Goal: Task Accomplishment & Management: Use online tool/utility

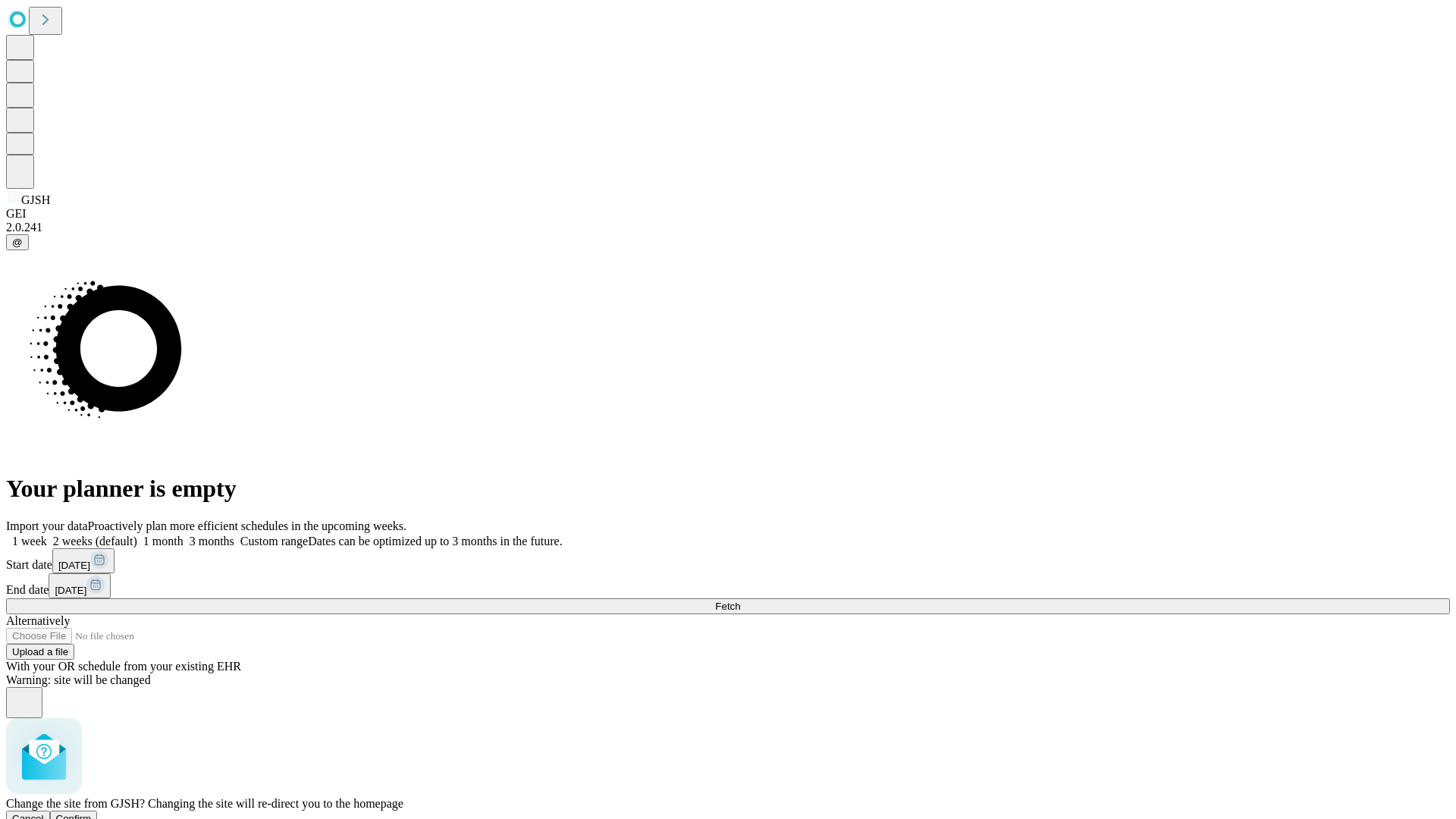
click at [91, 813] on span "Confirm" at bounding box center [73, 818] width 35 height 11
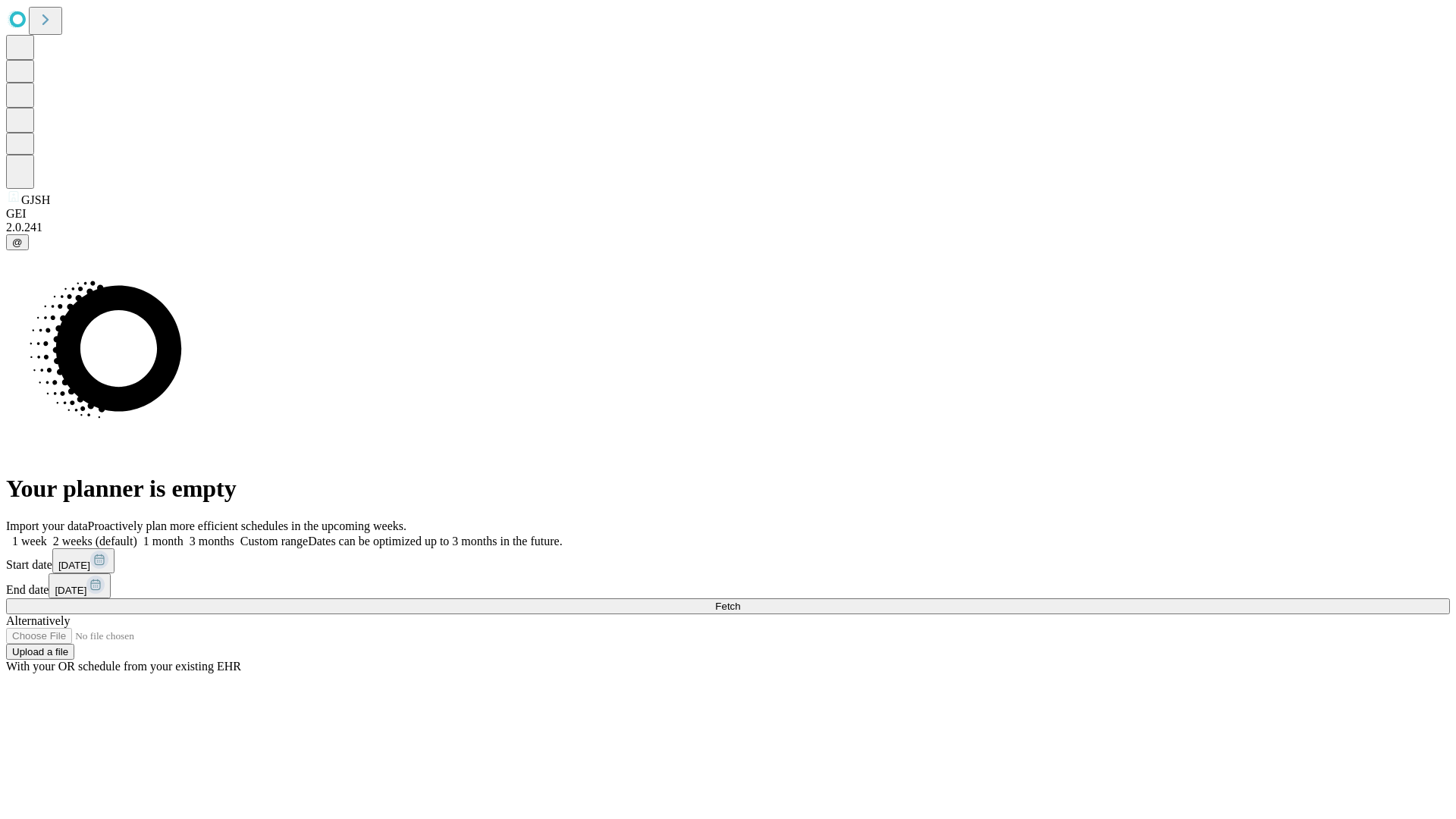
click at [184, 534] on label "1 month" at bounding box center [160, 541] width 47 height 13
click at [741, 601] on span "Fetch" at bounding box center [728, 606] width 25 height 11
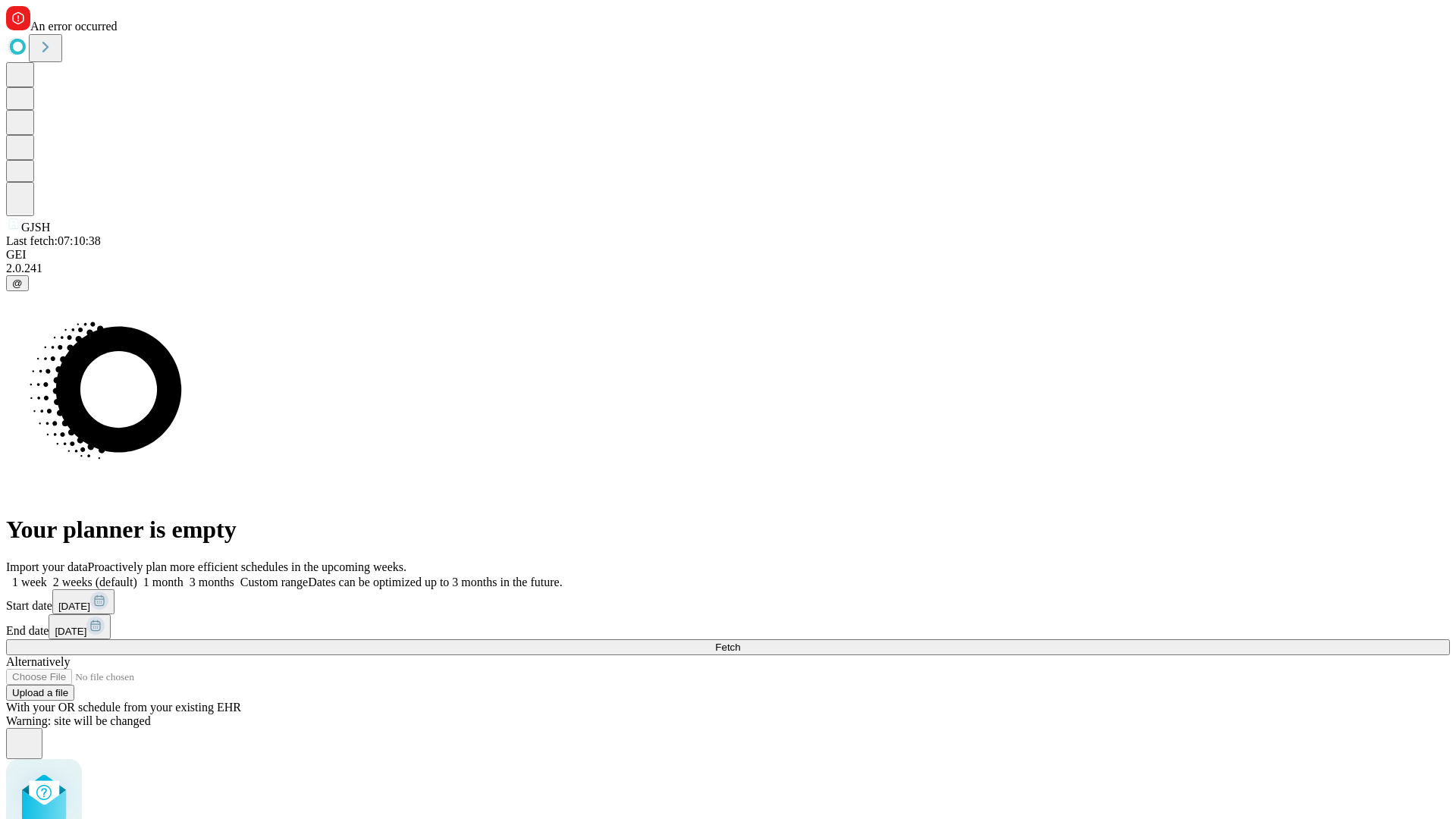
click at [184, 575] on label "1 month" at bounding box center [160, 582] width 47 height 13
click at [741, 642] on span "Fetch" at bounding box center [728, 647] width 25 height 11
click at [184, 575] on label "1 month" at bounding box center [160, 582] width 47 height 13
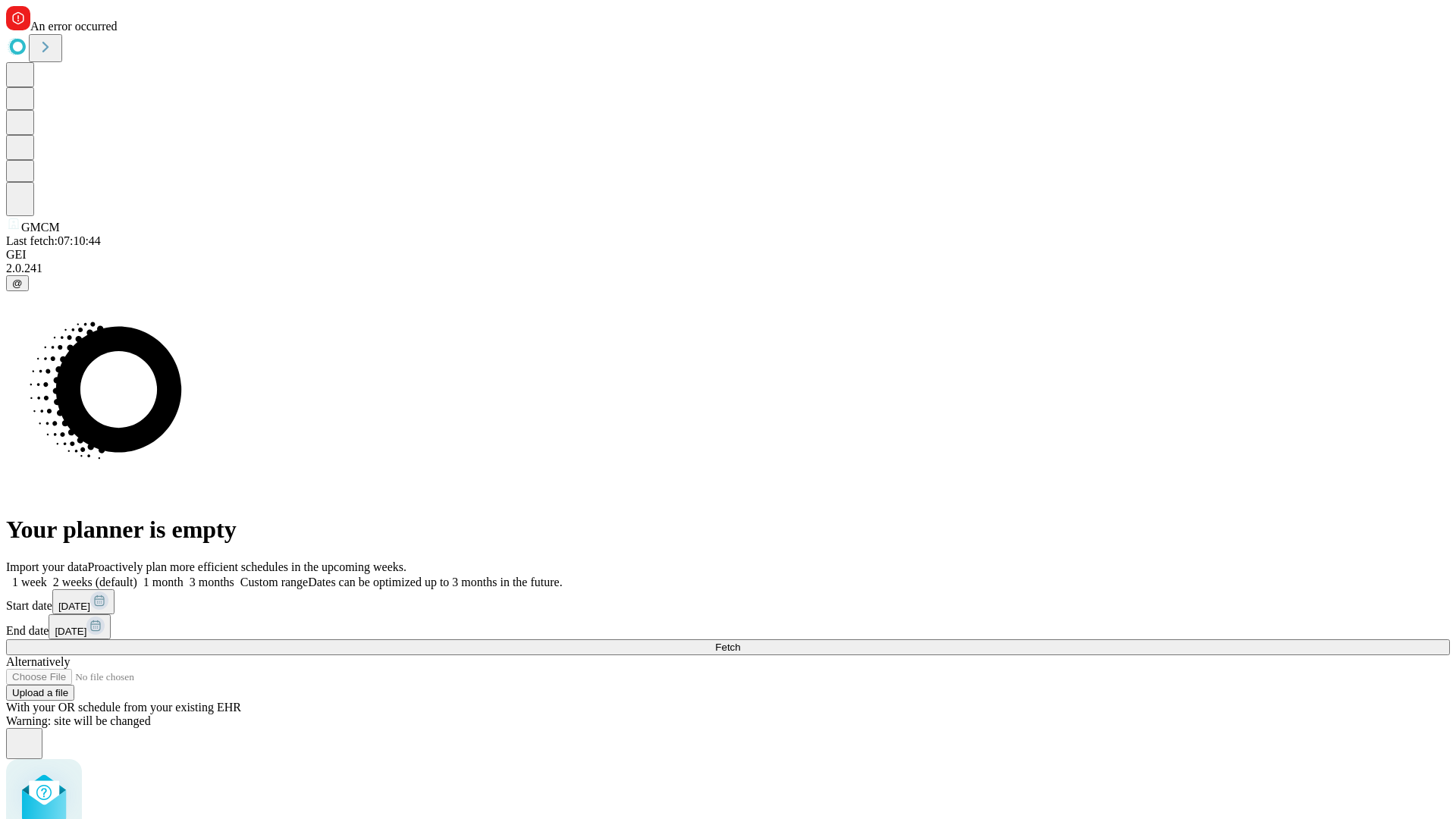
click at [741, 642] on span "Fetch" at bounding box center [728, 647] width 25 height 11
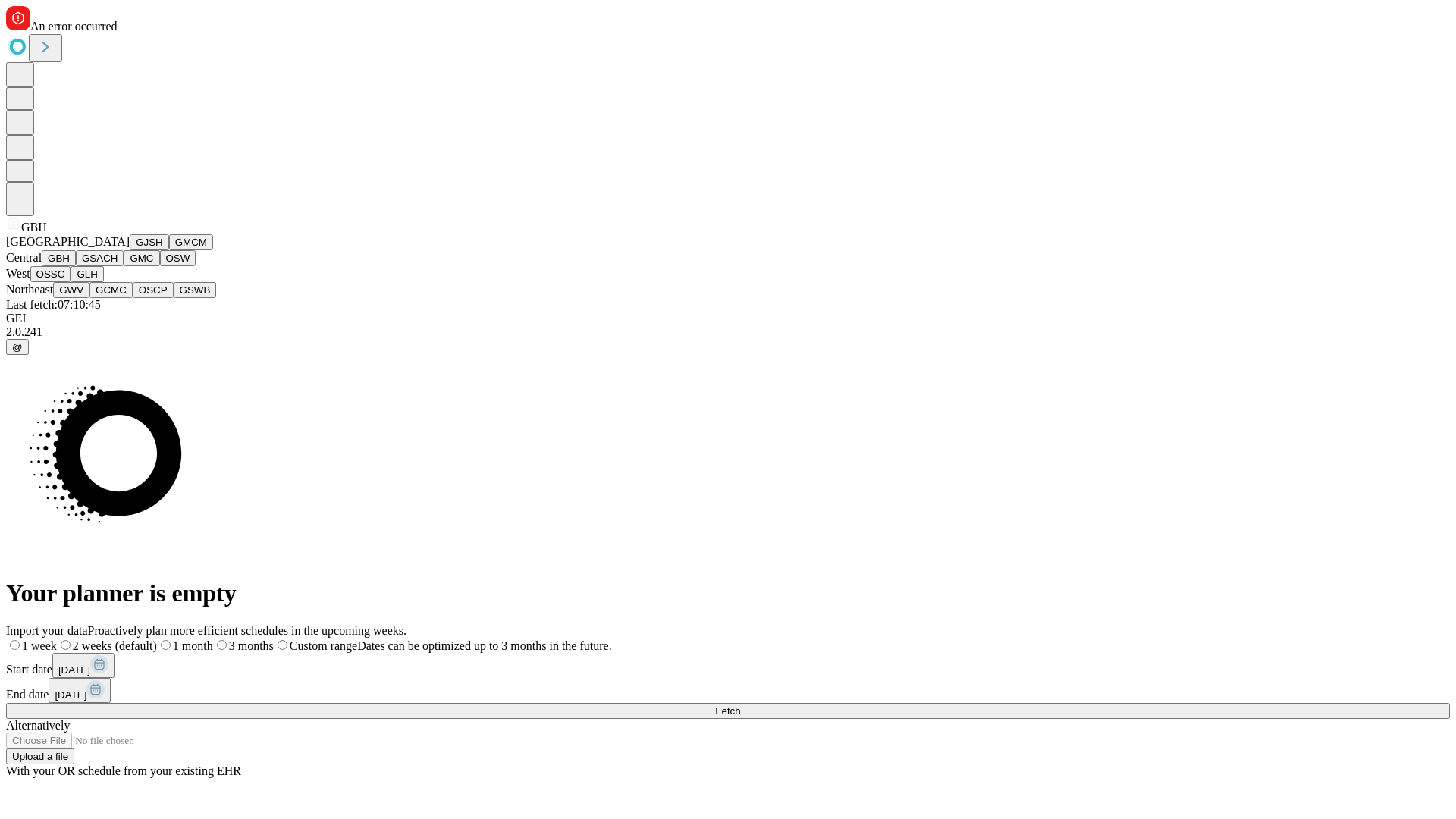
click at [118, 266] on button "GSACH" at bounding box center [99, 258] width 48 height 16
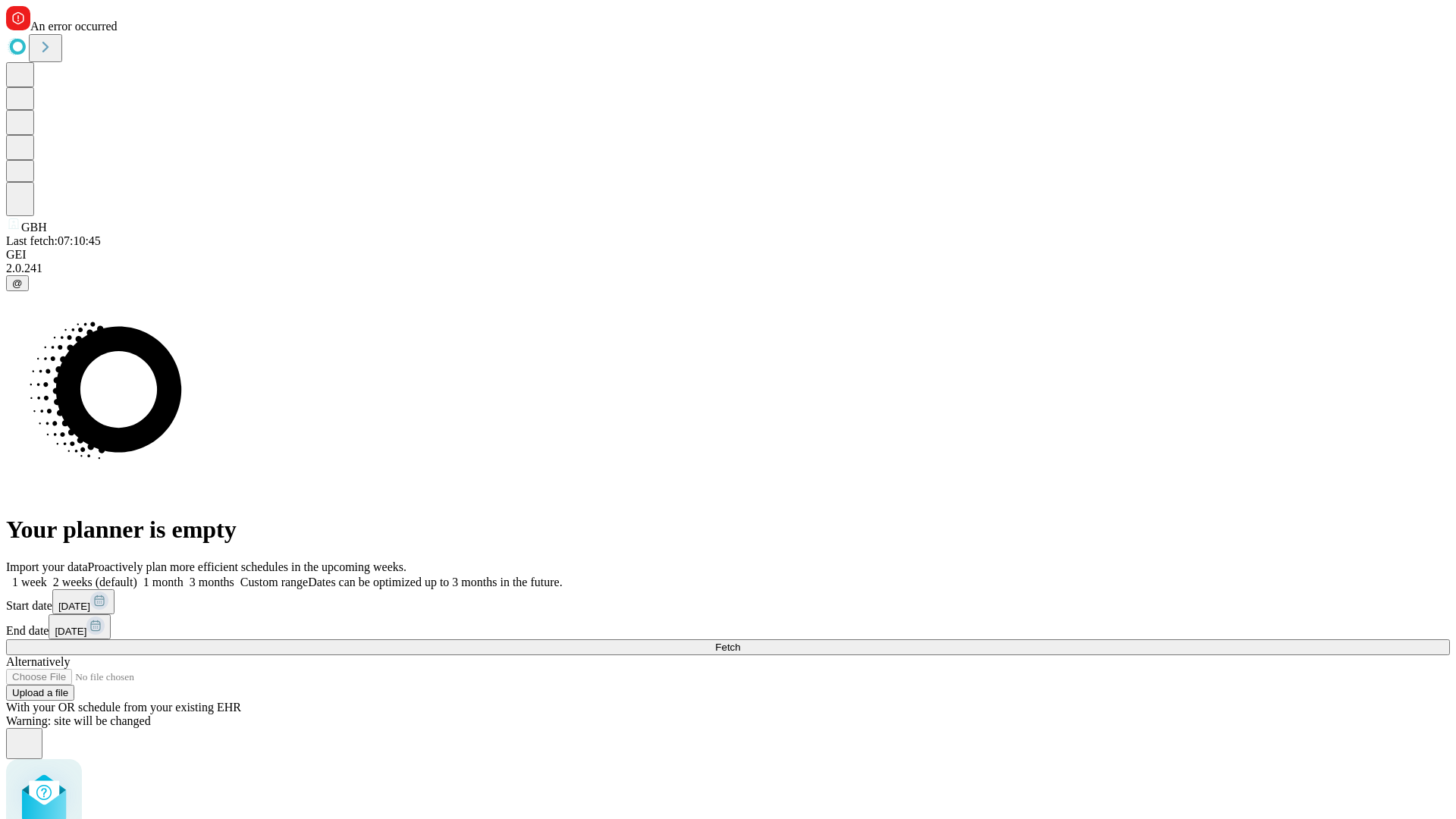
click at [184, 575] on label "1 month" at bounding box center [160, 582] width 47 height 13
click at [741, 642] on span "Fetch" at bounding box center [728, 647] width 25 height 11
click at [184, 575] on label "1 month" at bounding box center [160, 582] width 47 height 13
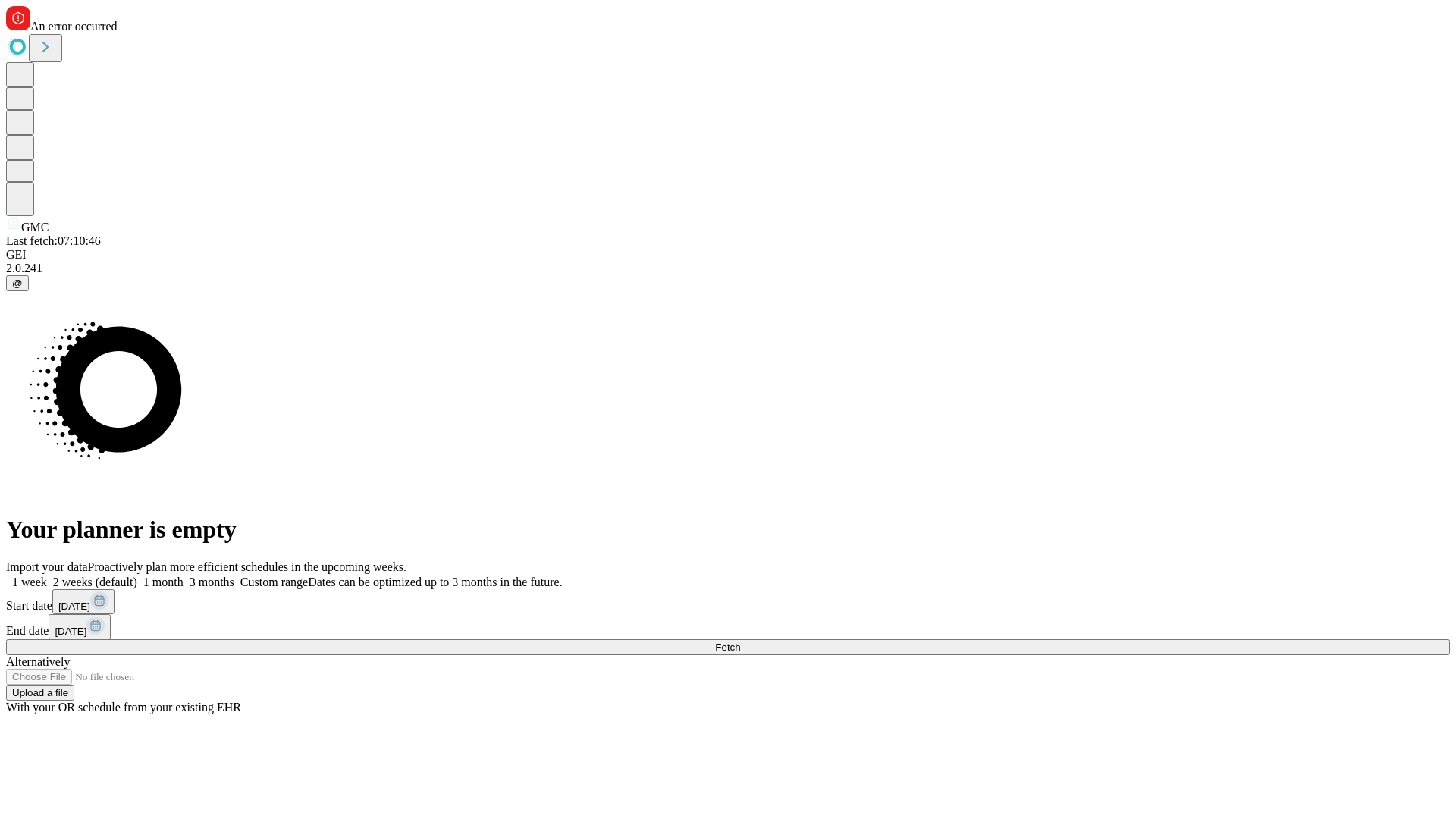
click at [741, 642] on span "Fetch" at bounding box center [728, 647] width 25 height 11
click at [184, 575] on label "1 month" at bounding box center [160, 582] width 47 height 13
click at [741, 642] on span "Fetch" at bounding box center [728, 647] width 25 height 11
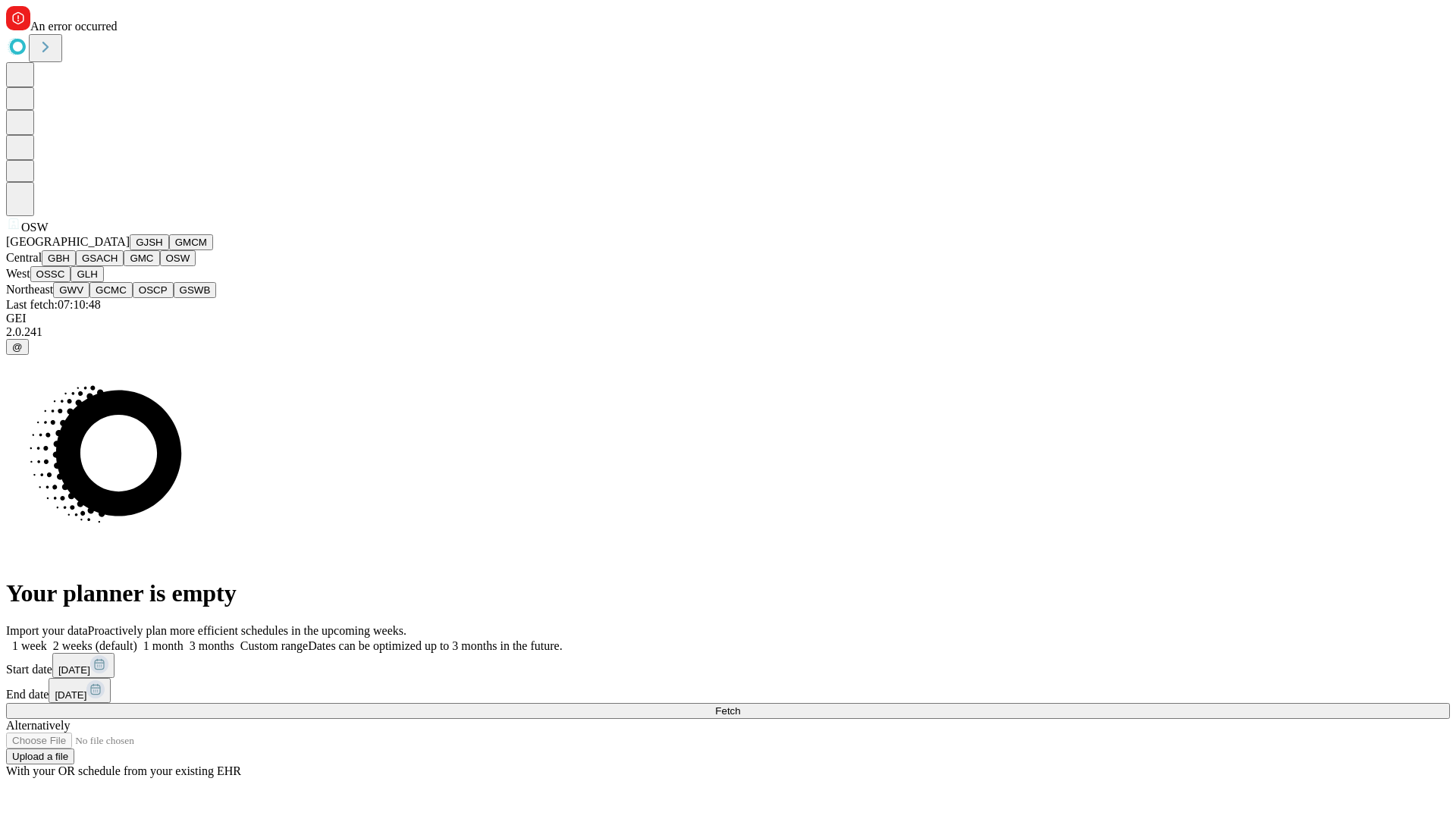
click at [71, 282] on button "OSSC" at bounding box center [50, 274] width 41 height 16
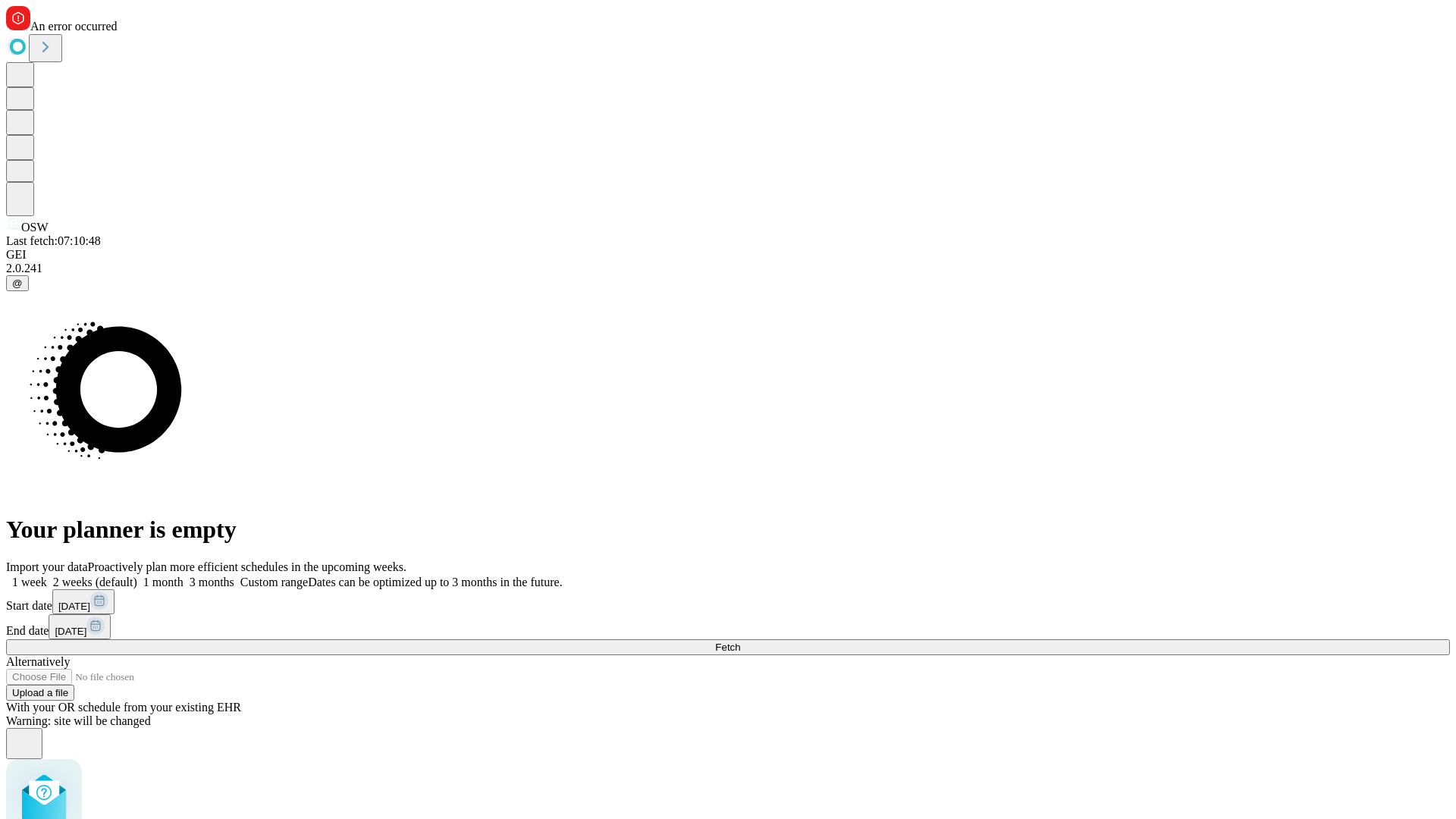
click at [184, 575] on label "1 month" at bounding box center [160, 582] width 47 height 13
click at [741, 642] on span "Fetch" at bounding box center [728, 647] width 25 height 11
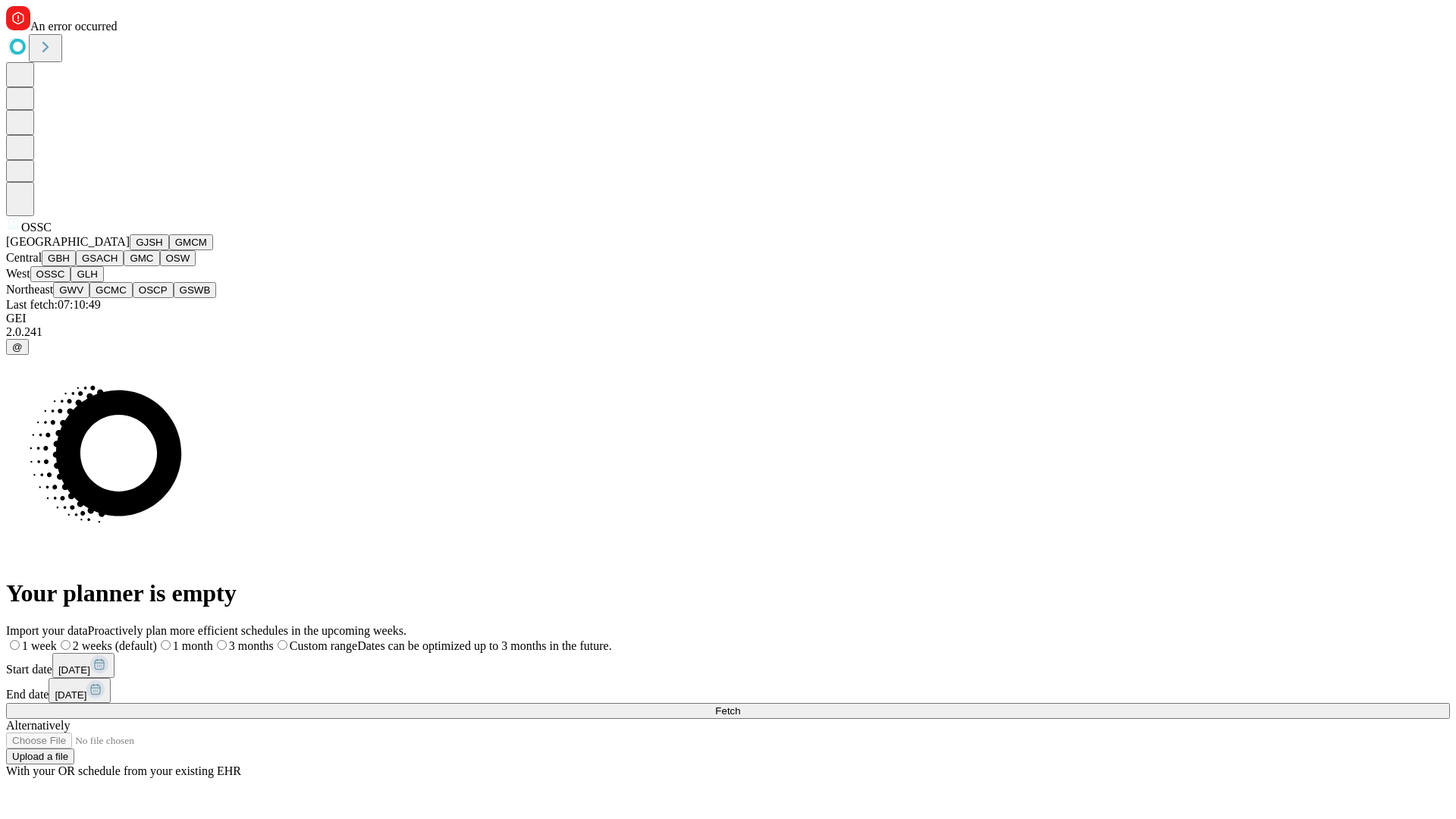
click at [103, 282] on button "GLH" at bounding box center [86, 274] width 32 height 16
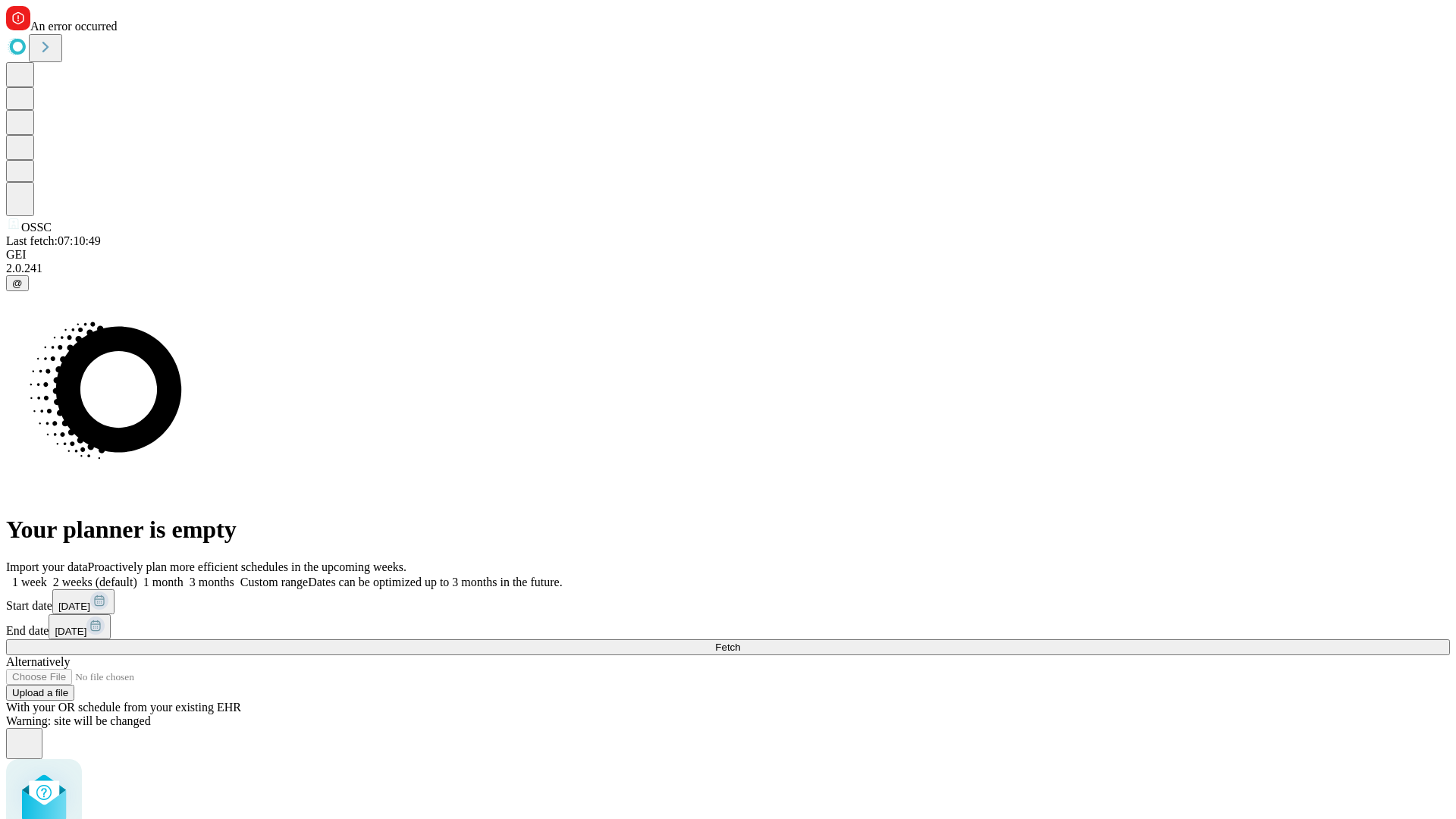
click at [184, 575] on label "1 month" at bounding box center [160, 582] width 47 height 13
click at [741, 642] on span "Fetch" at bounding box center [728, 647] width 25 height 11
click at [184, 575] on label "1 month" at bounding box center [160, 582] width 47 height 13
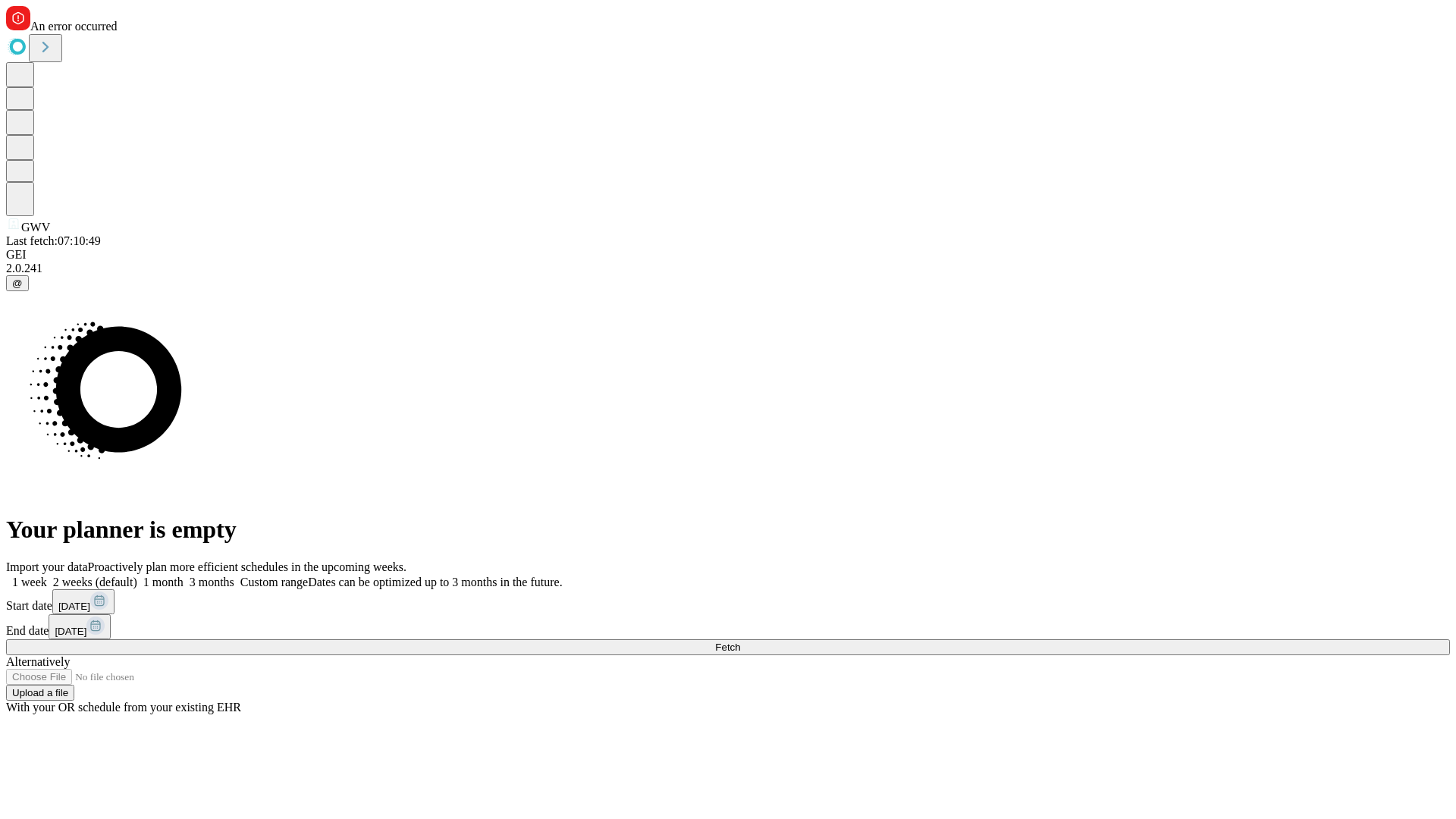
click at [741, 642] on span "Fetch" at bounding box center [728, 647] width 25 height 11
click at [184, 575] on label "1 month" at bounding box center [160, 582] width 47 height 13
click at [741, 642] on span "Fetch" at bounding box center [728, 647] width 25 height 11
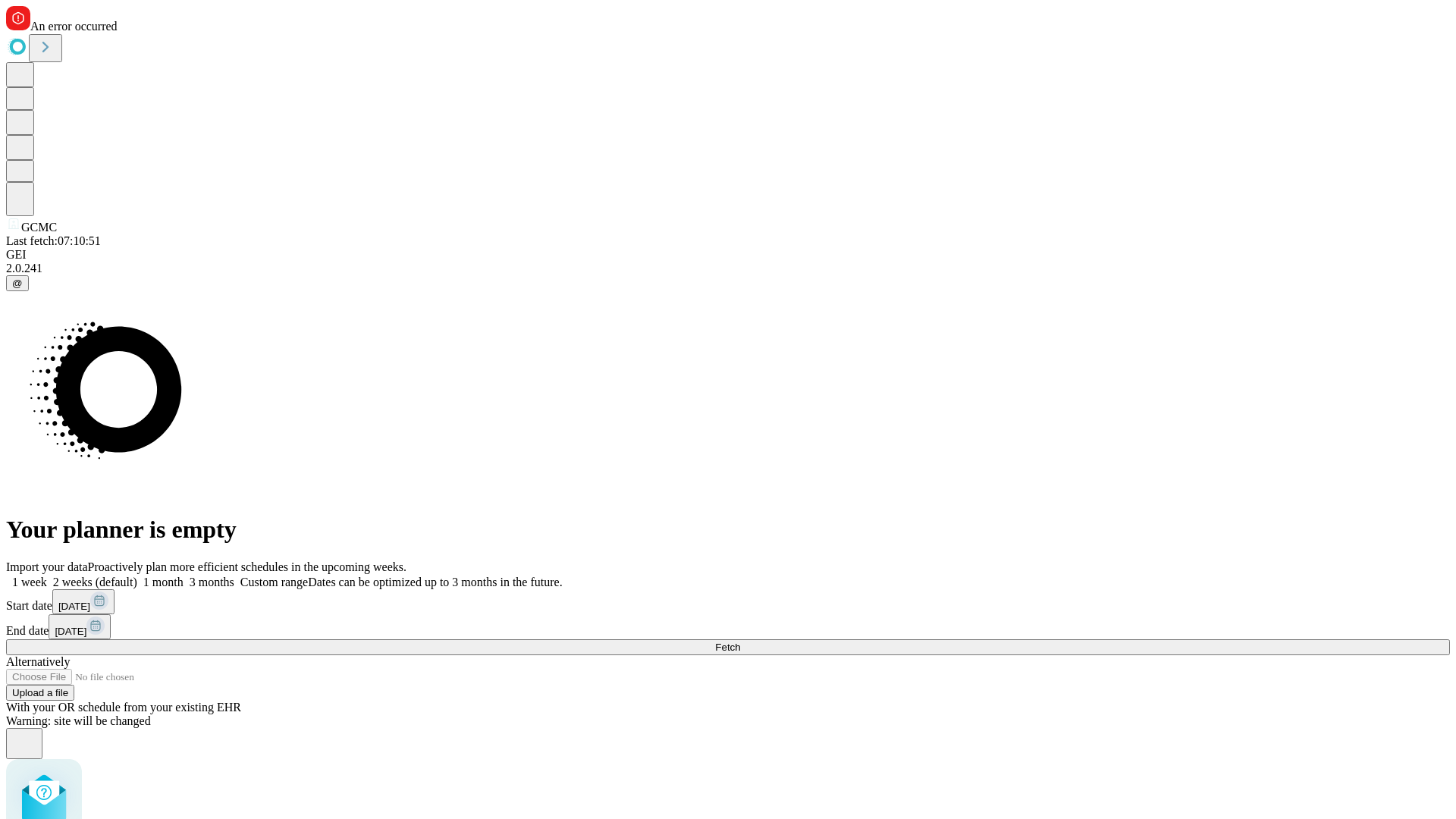
click at [184, 575] on label "1 month" at bounding box center [160, 582] width 47 height 13
click at [741, 642] on span "Fetch" at bounding box center [728, 647] width 25 height 11
click at [184, 575] on label "1 month" at bounding box center [160, 582] width 47 height 13
click at [741, 642] on span "Fetch" at bounding box center [728, 647] width 25 height 11
